Goal: Find specific page/section: Find specific page/section

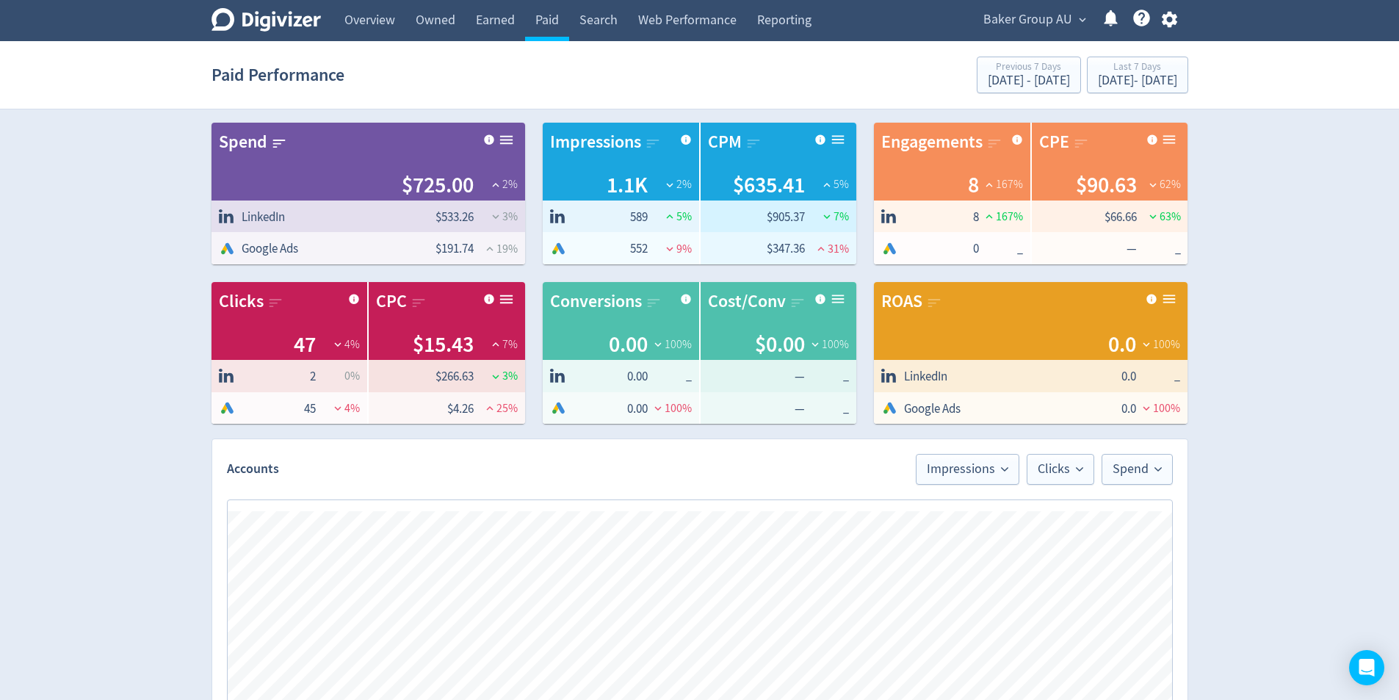
click at [1050, 13] on span "Baker Group AU" at bounding box center [1028, 20] width 89 height 24
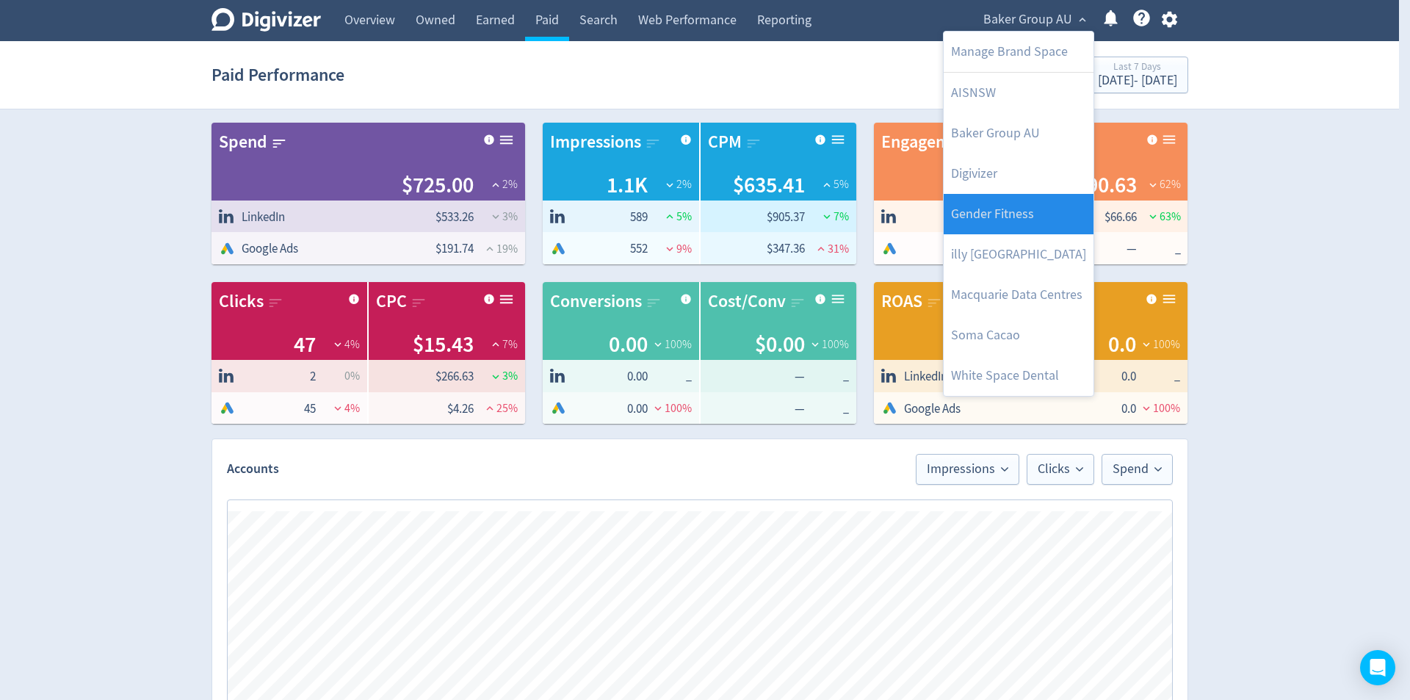
click at [1043, 218] on link "Gender Fitness" at bounding box center [1019, 214] width 150 height 40
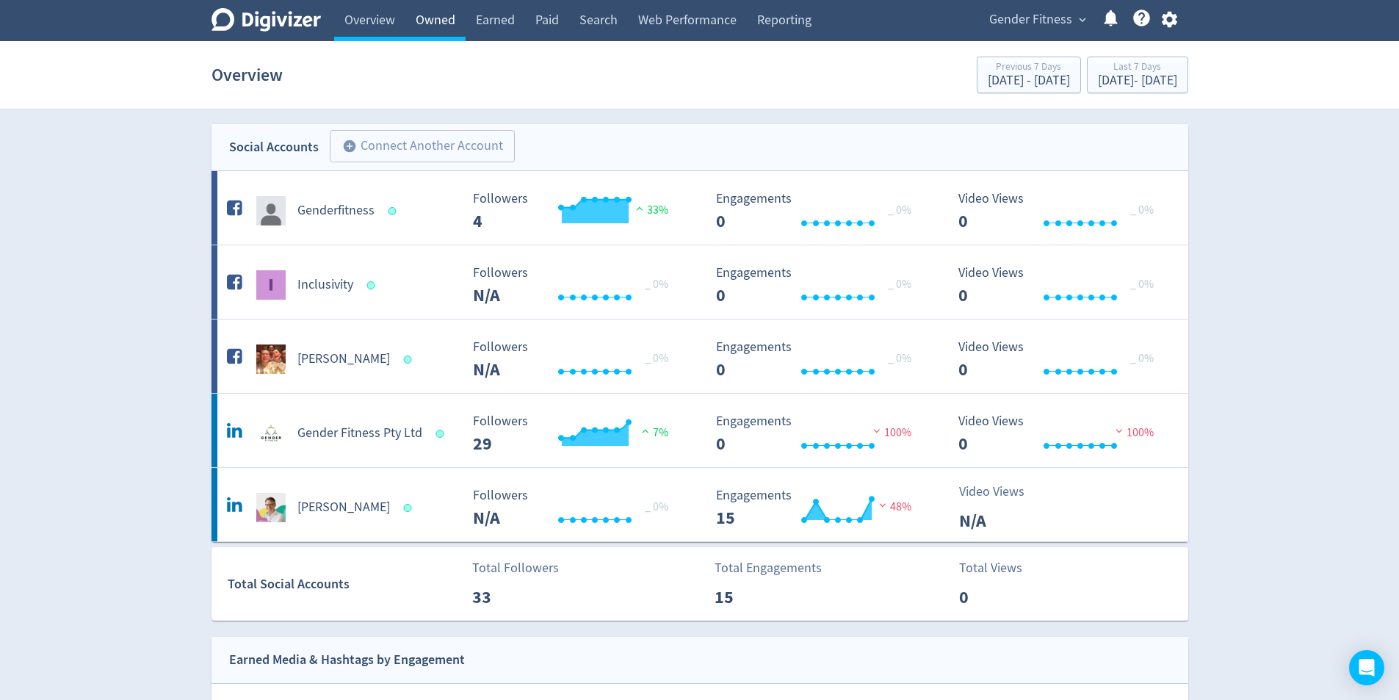
click at [450, 22] on link "Owned" at bounding box center [435, 20] width 60 height 41
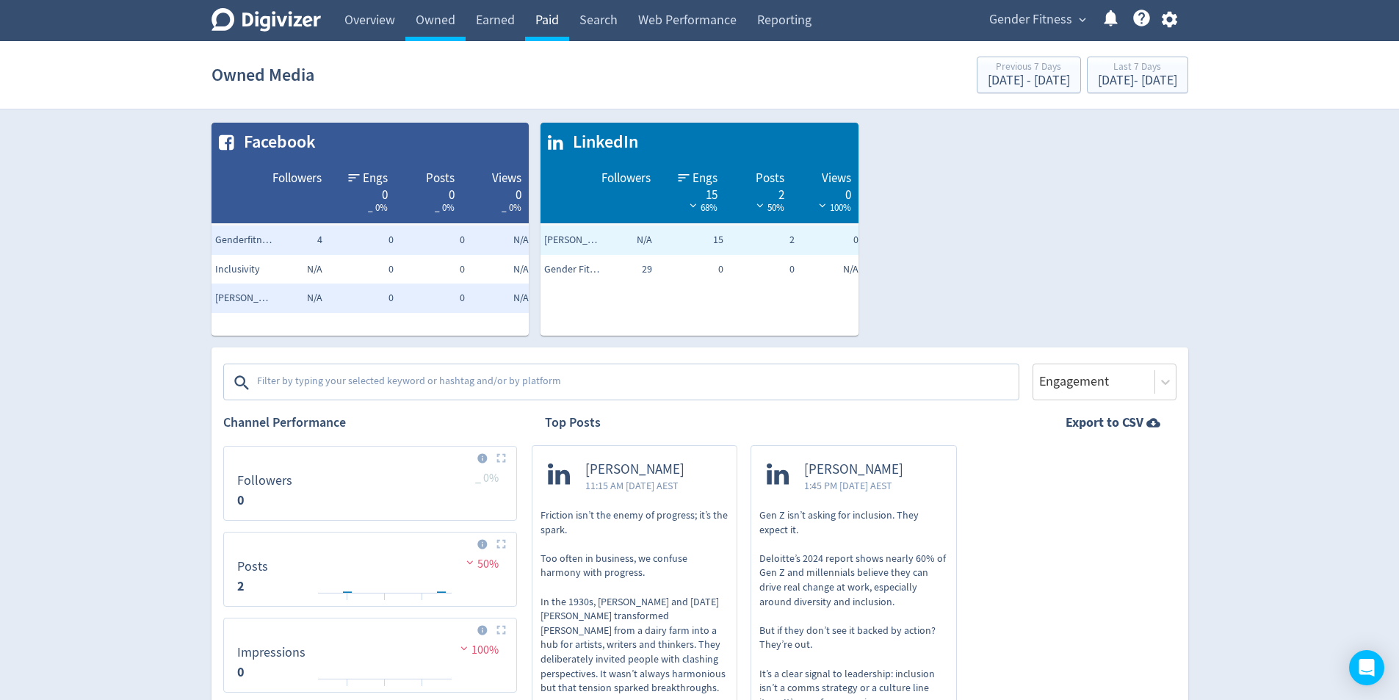
click at [560, 21] on link "Paid" at bounding box center [547, 20] width 44 height 41
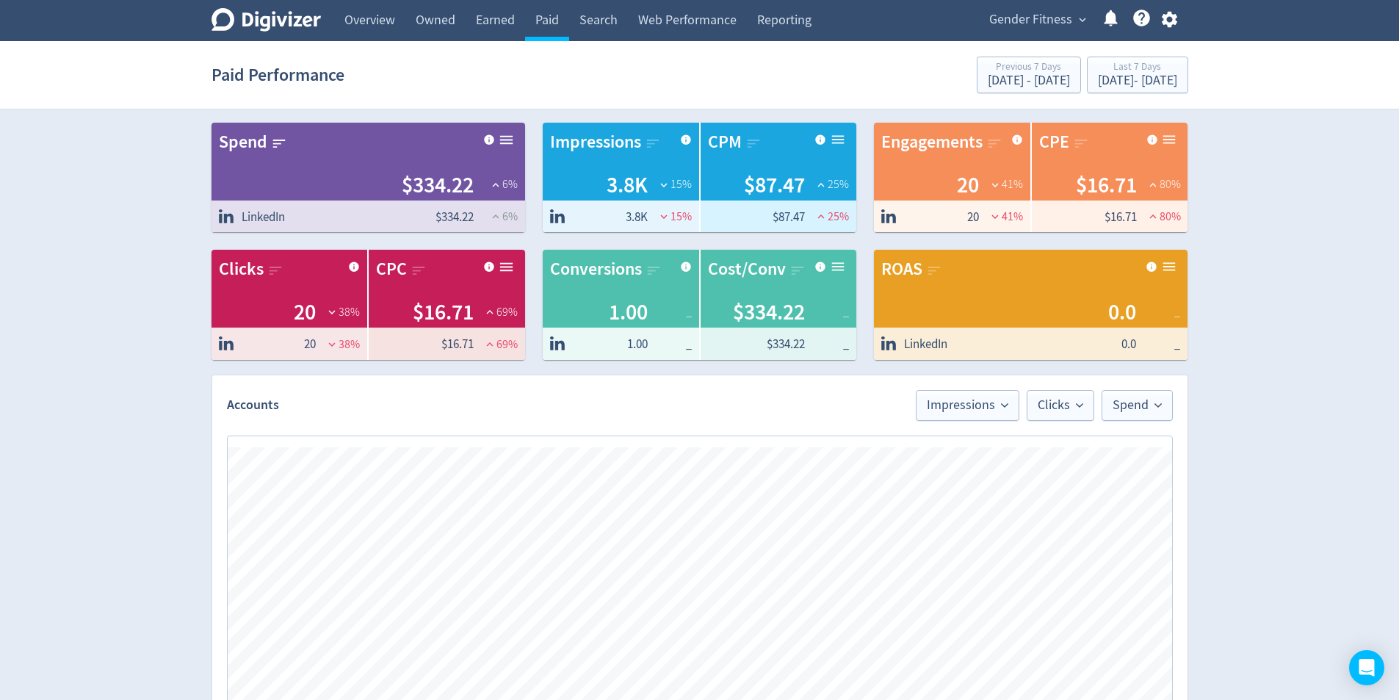
scroll to position [367, 0]
